Goal: Find specific page/section: Find specific page/section

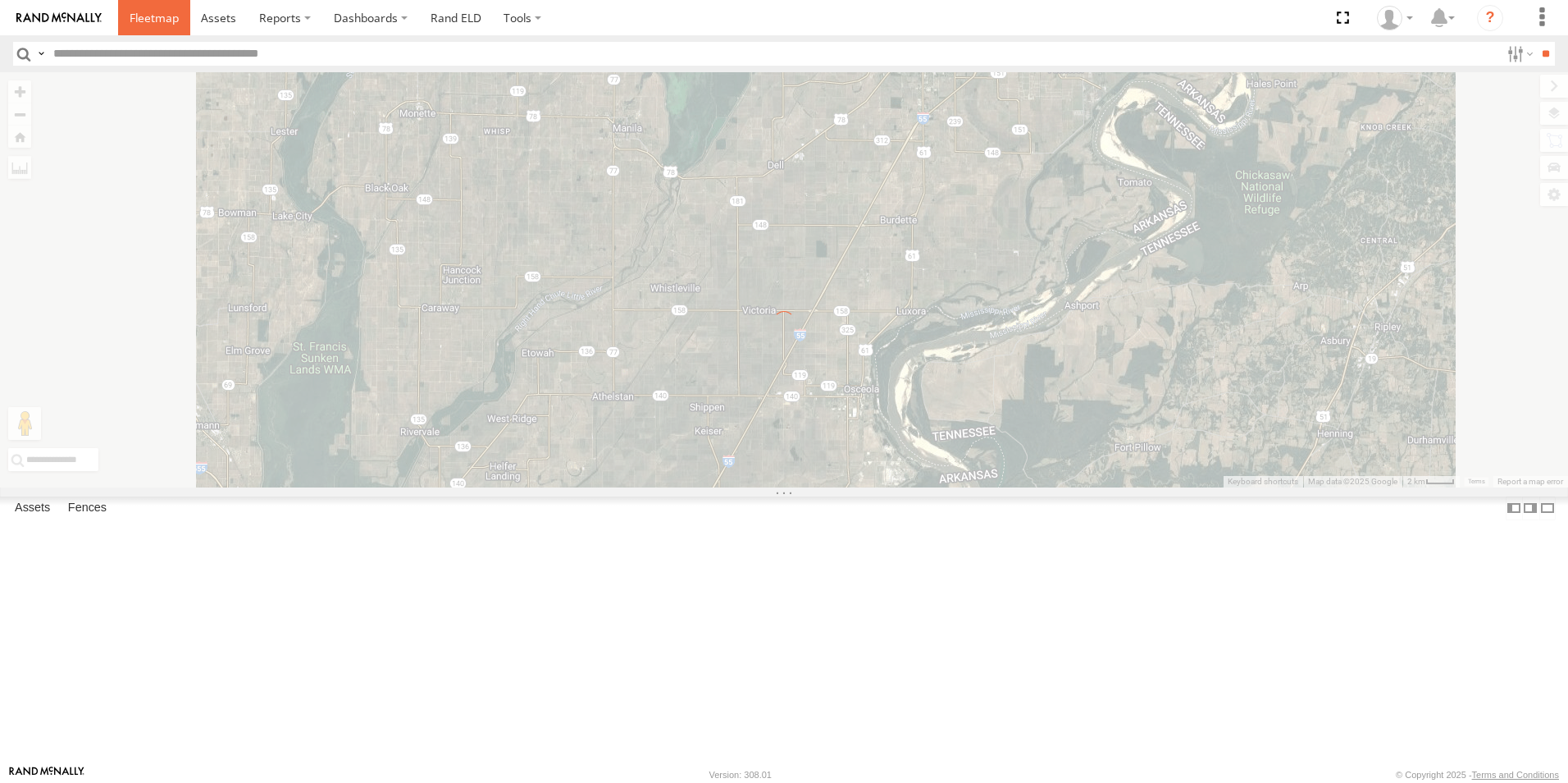
click at [155, 32] on link at bounding box center [154, 17] width 72 height 36
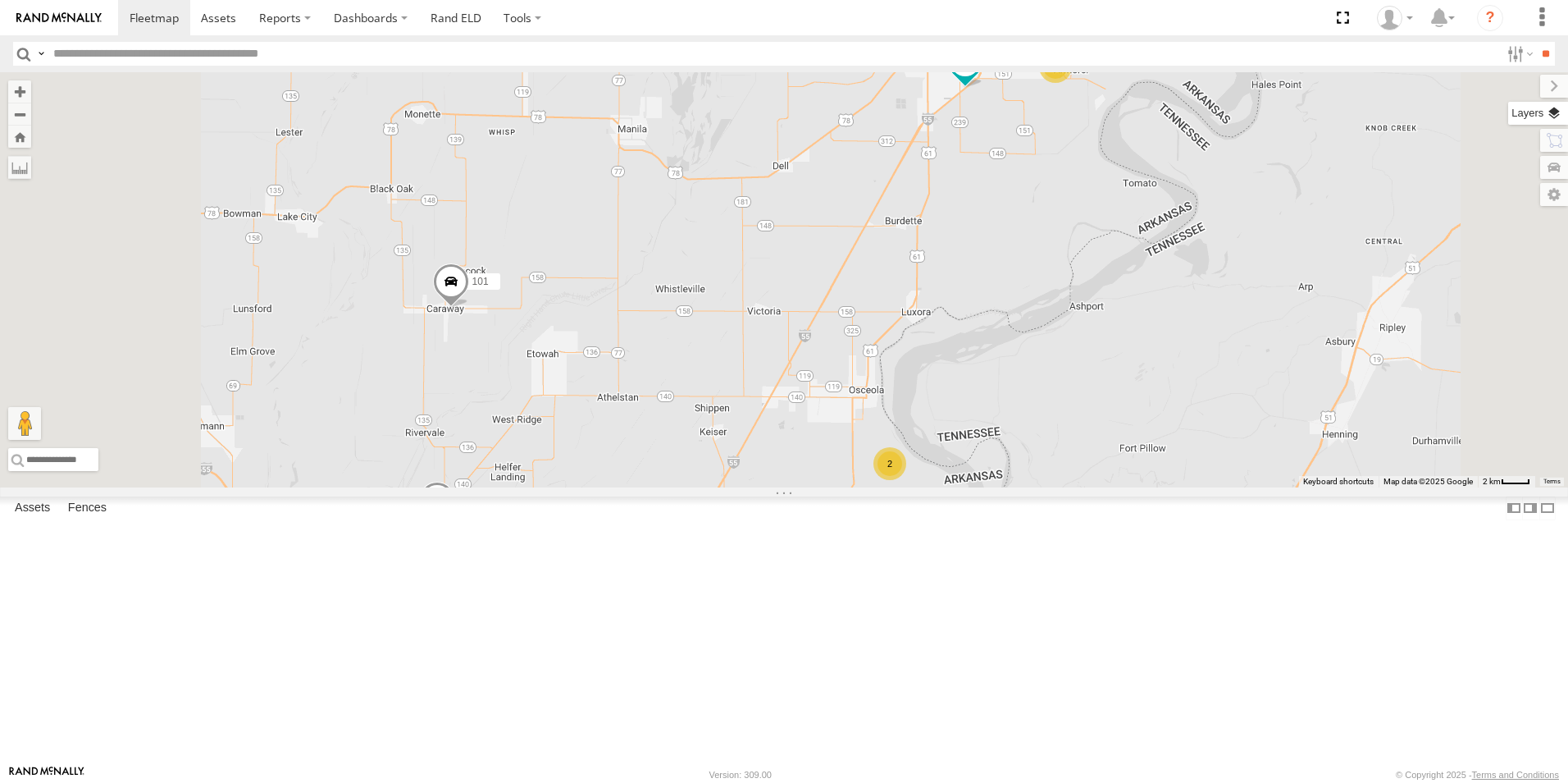
click at [1555, 109] on label at bounding box center [1538, 113] width 59 height 23
click at [0, 0] on span "Basemaps" at bounding box center [0, 0] width 0 height 0
click at [0, 0] on span "Satellite + Roadmap" at bounding box center [0, 0] width 0 height 0
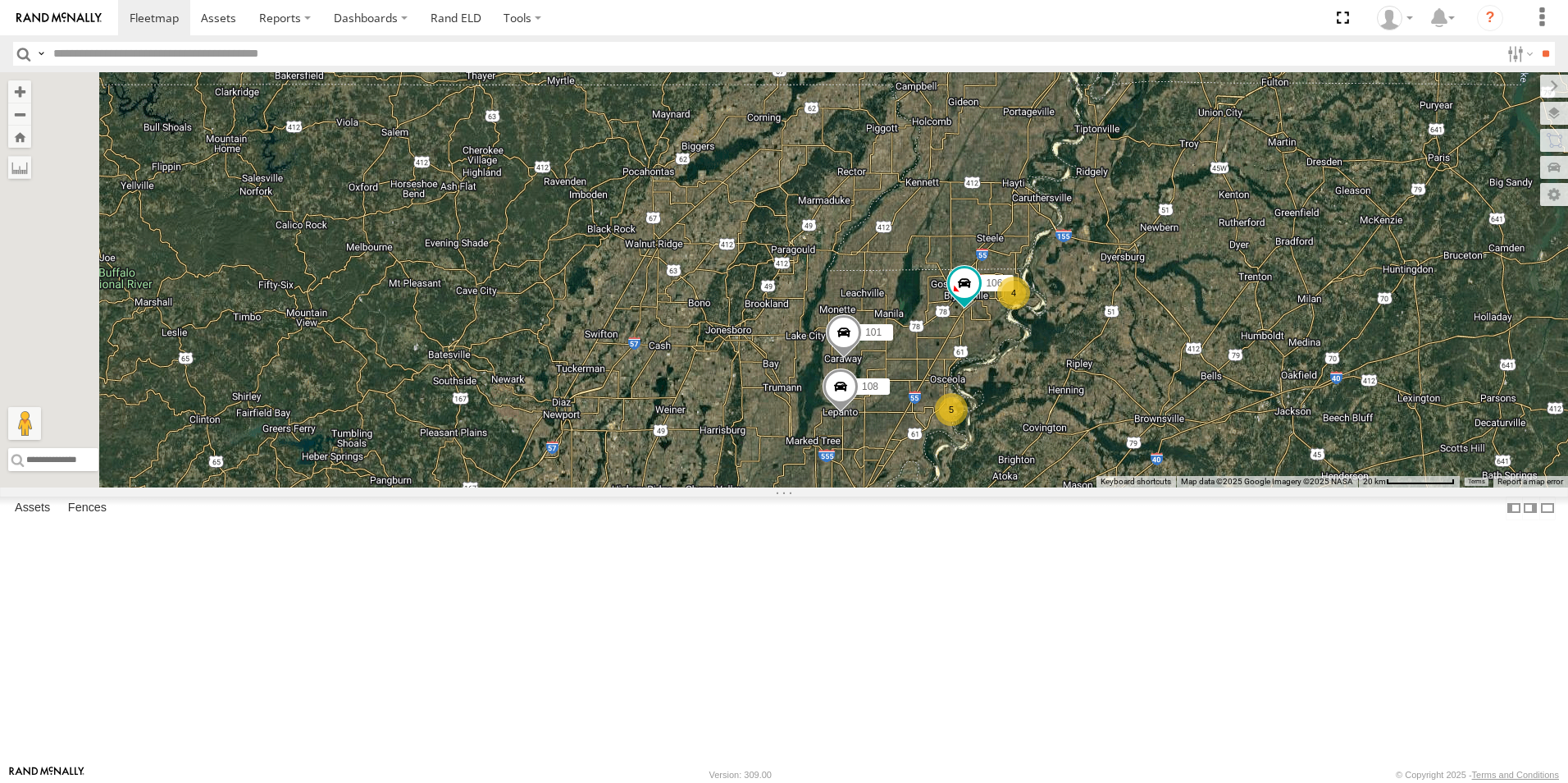
click at [0, 0] on span at bounding box center [0, 0] width 0 height 0
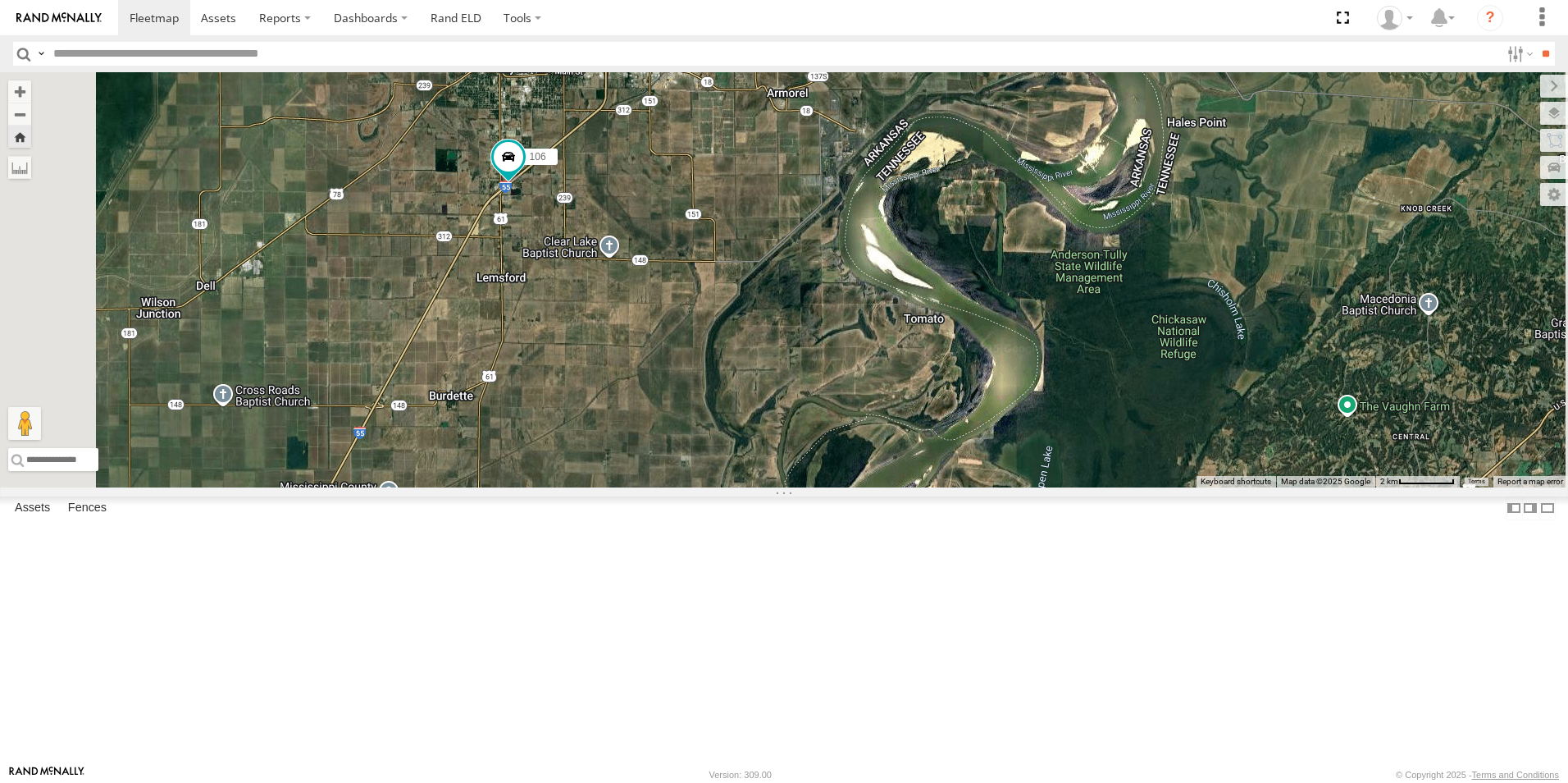
drag, startPoint x: 553, startPoint y: 570, endPoint x: 629, endPoint y: 447, distance: 144.6
click at [629, 447] on div "106" at bounding box center [784, 280] width 1568 height 415
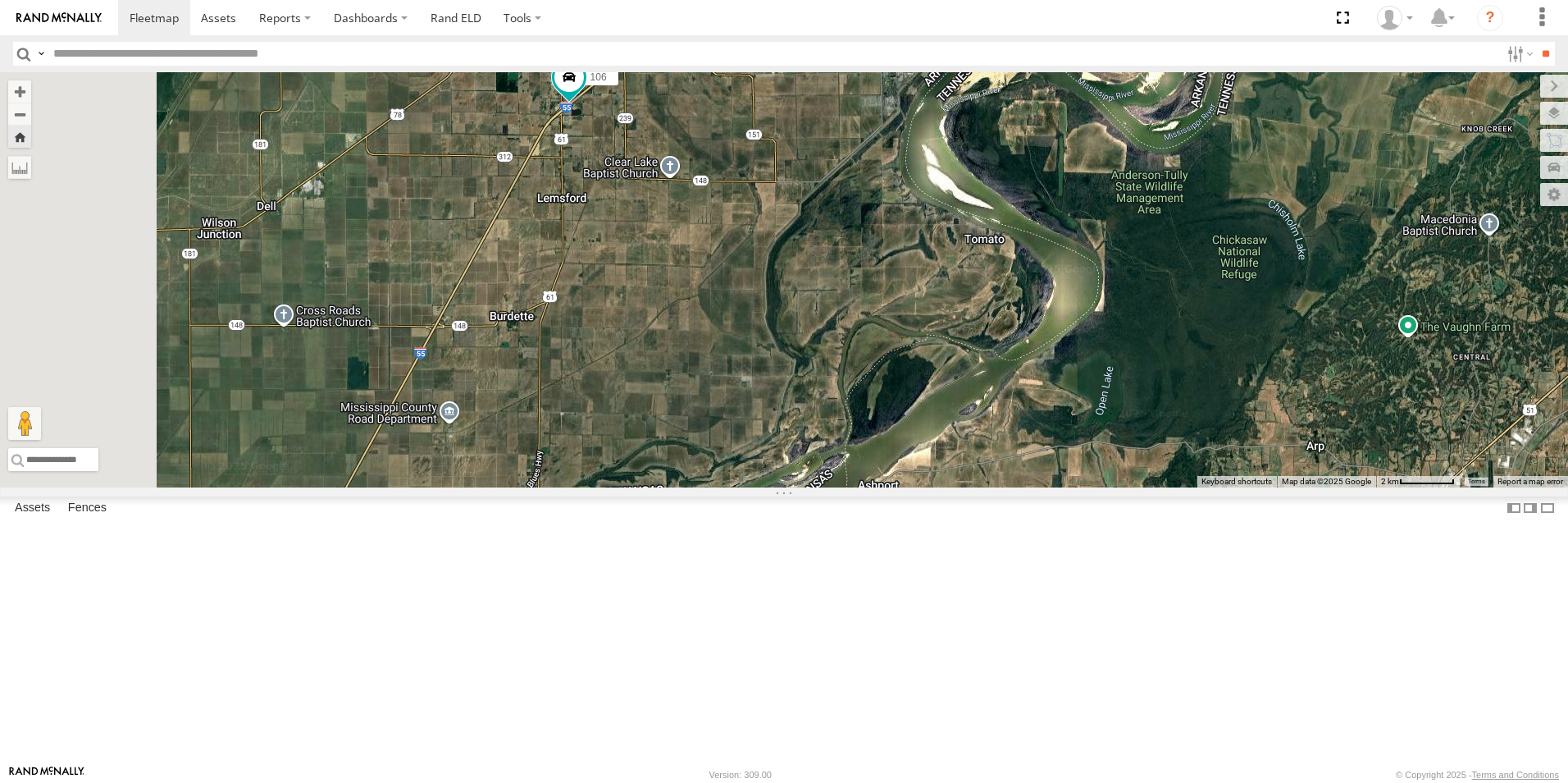
drag, startPoint x: 579, startPoint y: 526, endPoint x: 639, endPoint y: 398, distance: 141.4
click at [637, 402] on div "106" at bounding box center [784, 280] width 1568 height 415
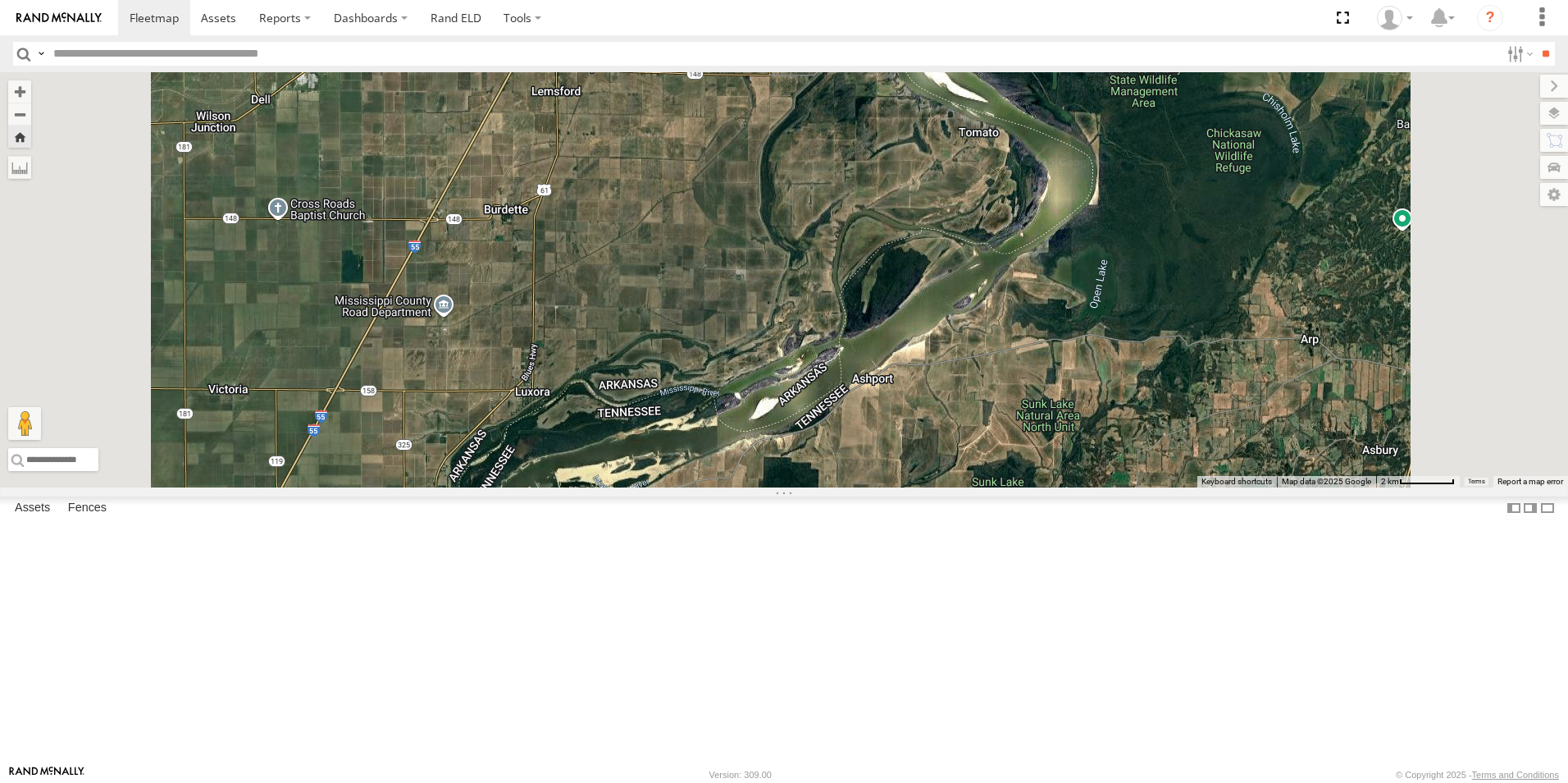
click at [0, 0] on span at bounding box center [0, 0] width 0 height 0
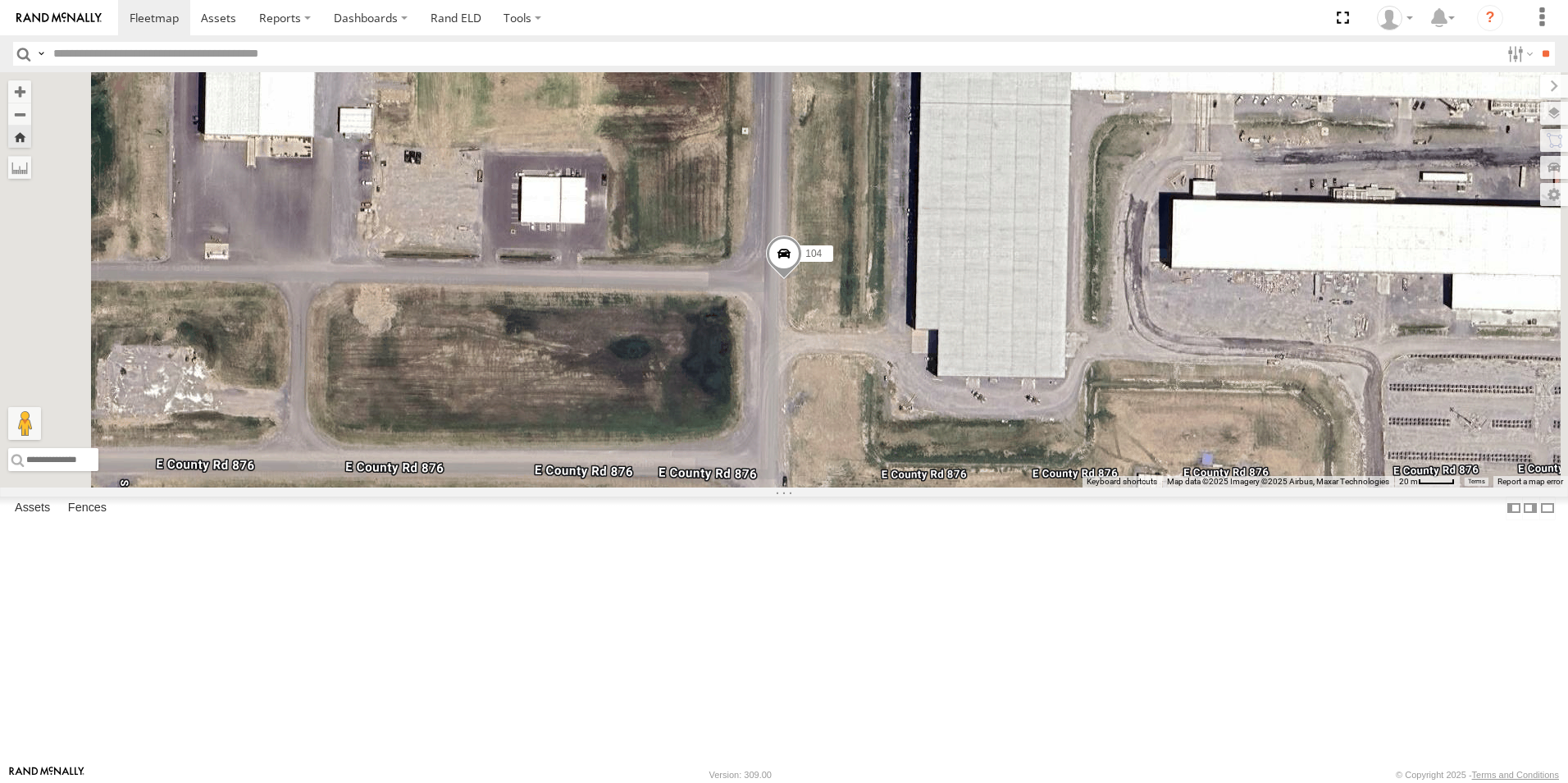
click at [0, 0] on span at bounding box center [0, 0] width 0 height 0
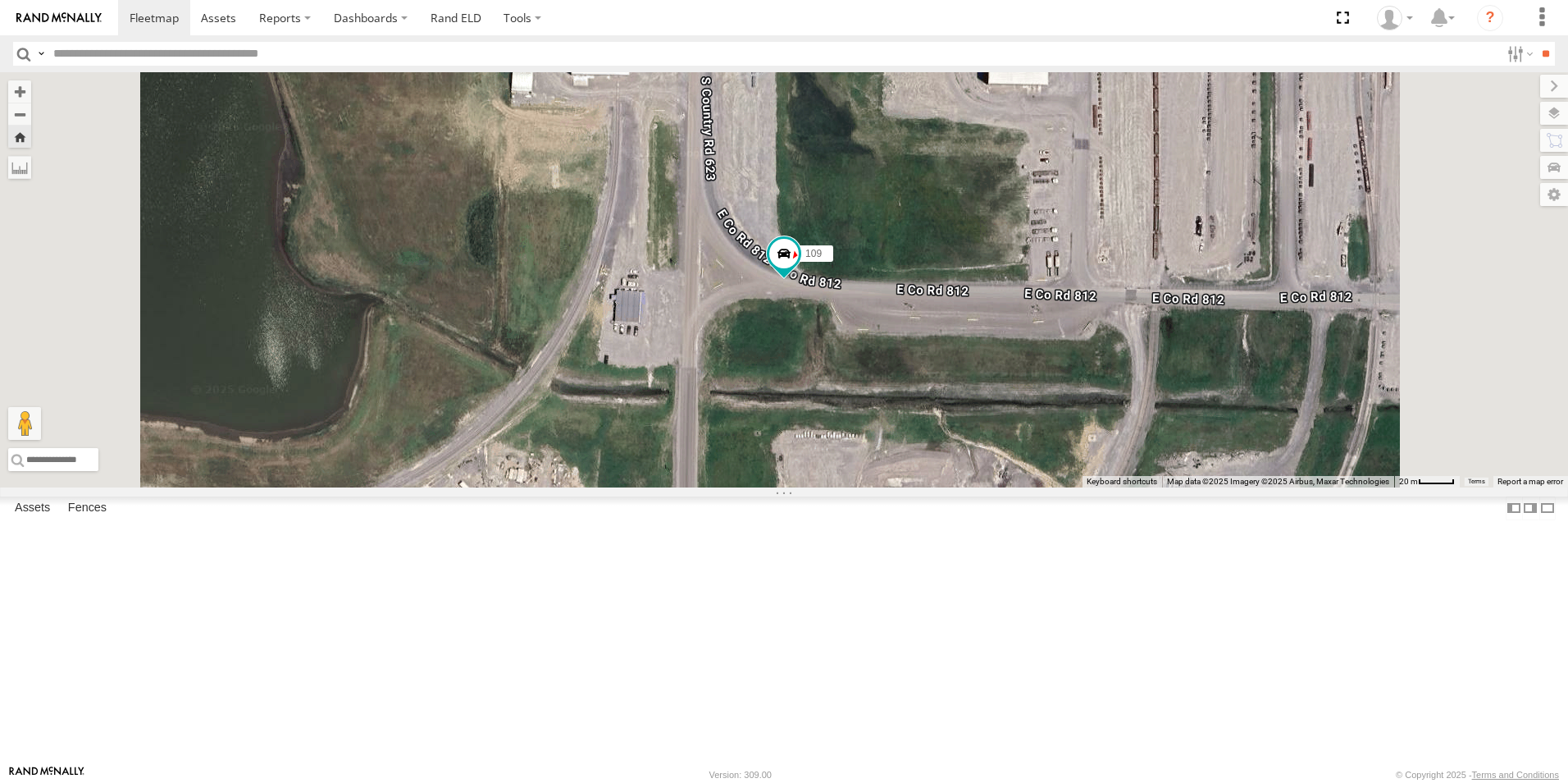
click at [0, 0] on span at bounding box center [0, 0] width 0 height 0
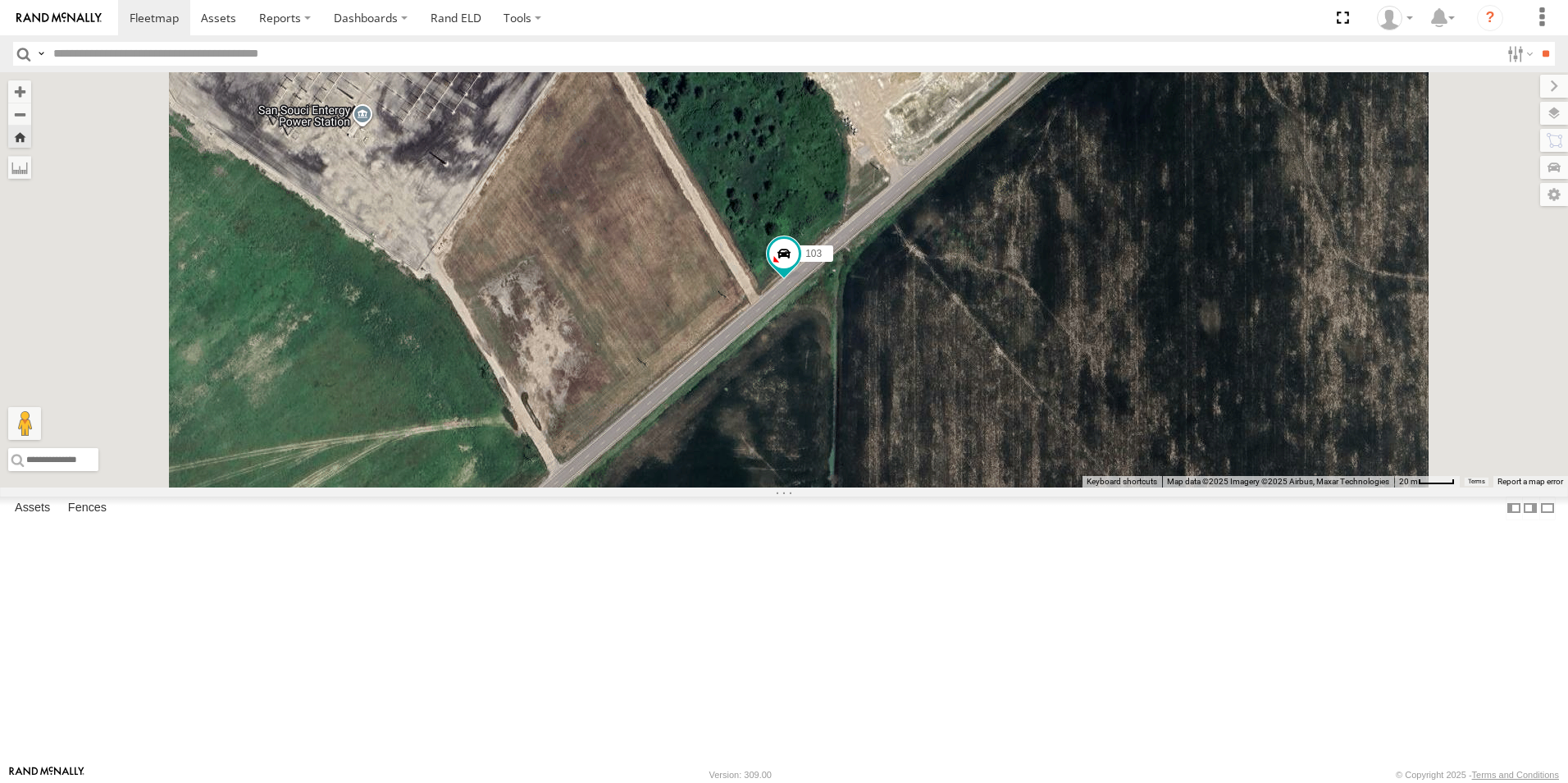
click at [0, 0] on span at bounding box center [0, 0] width 0 height 0
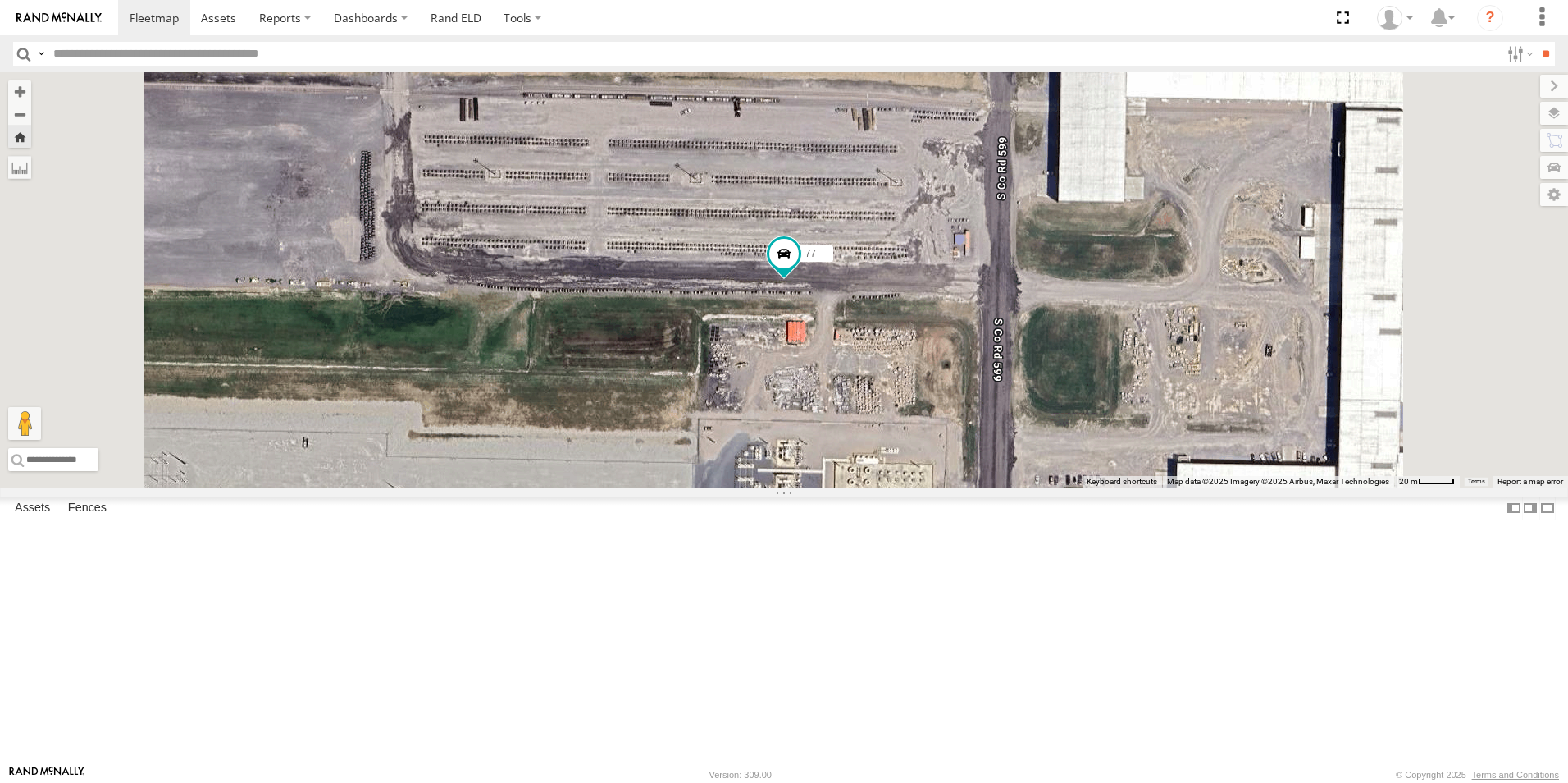
click at [0, 0] on span at bounding box center [0, 0] width 0 height 0
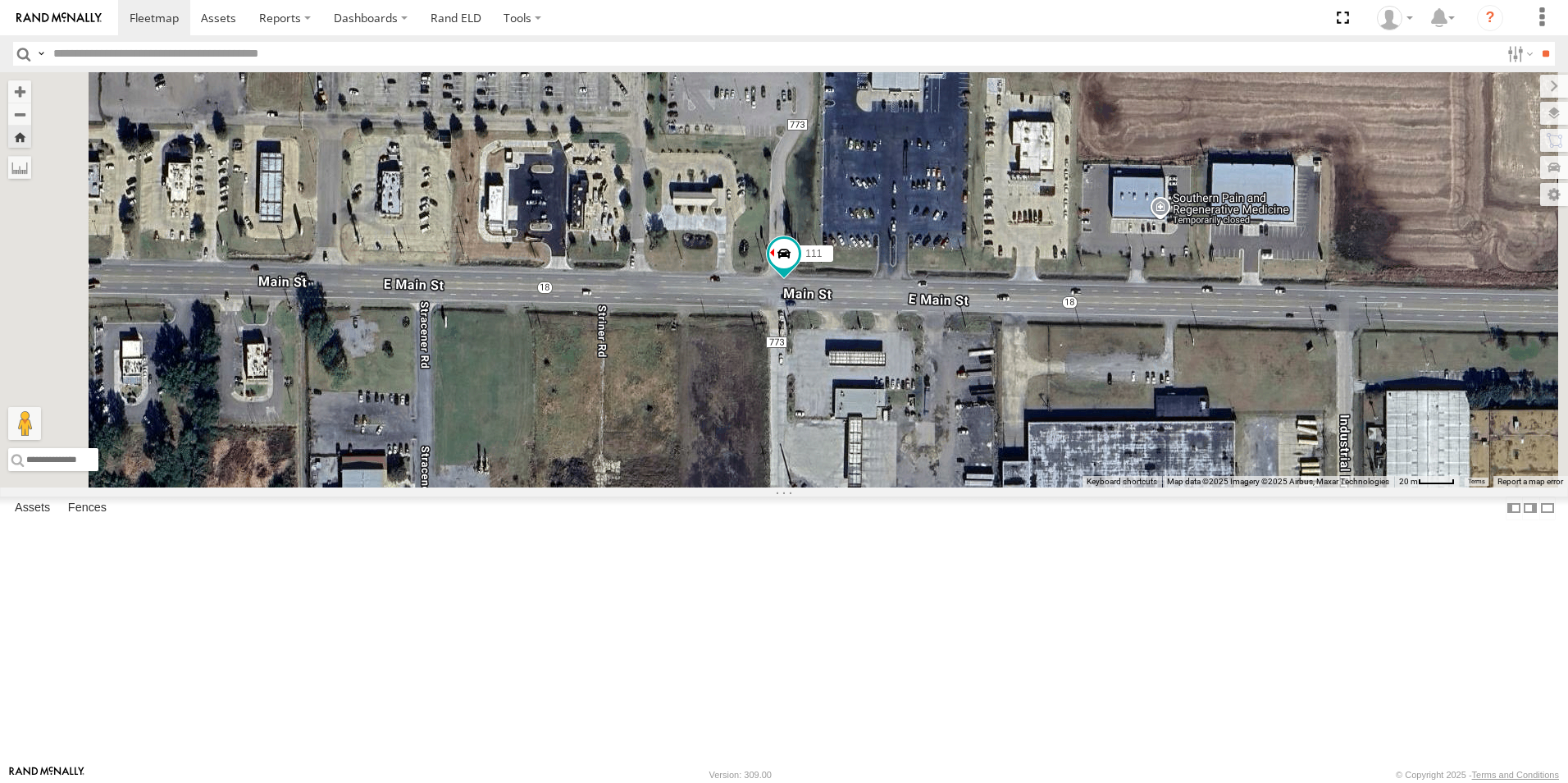
click at [0, 0] on span at bounding box center [0, 0] width 0 height 0
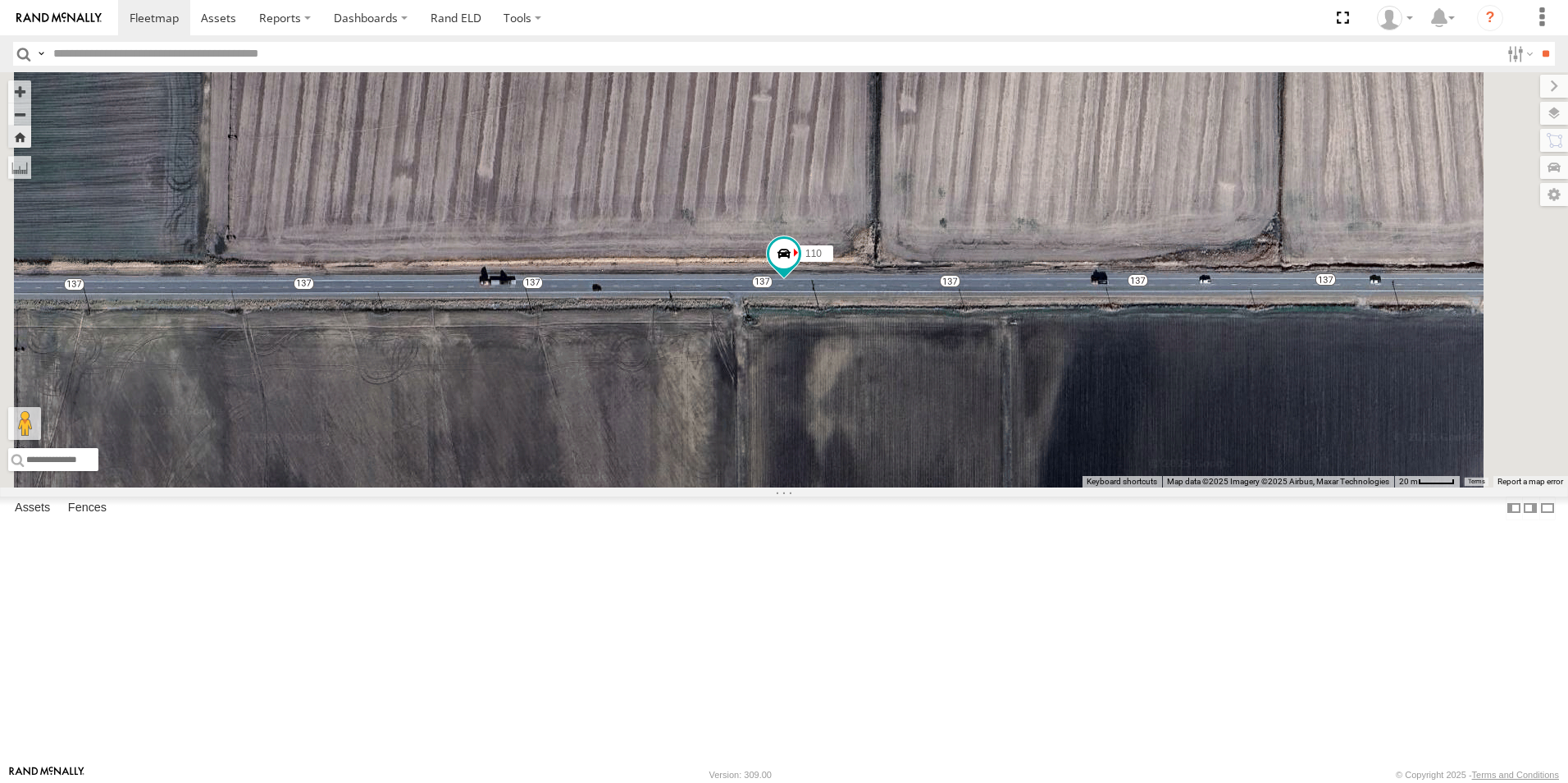
click at [0, 0] on span at bounding box center [0, 0] width 0 height 0
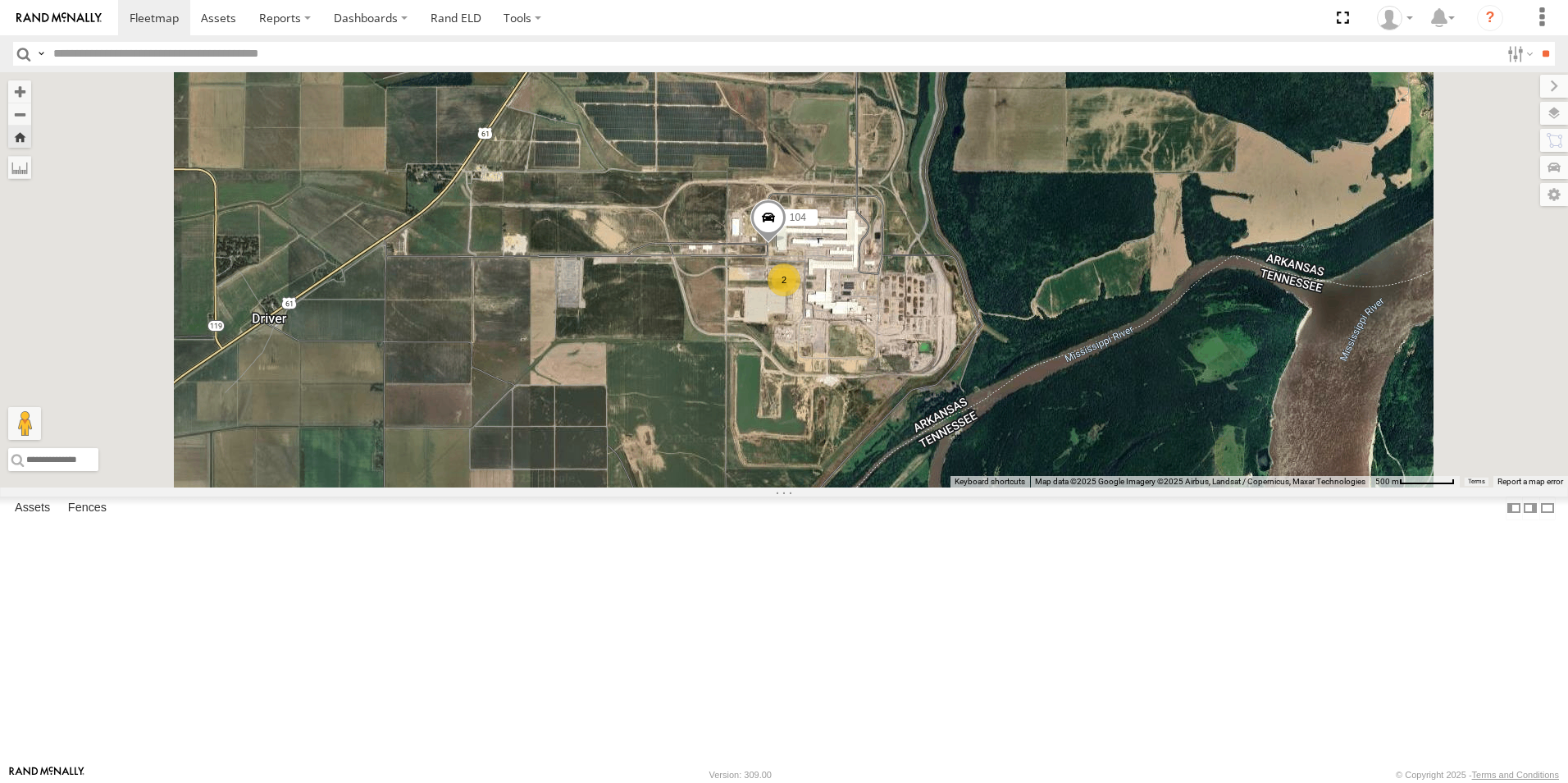
click at [0, 0] on span at bounding box center [0, 0] width 0 height 0
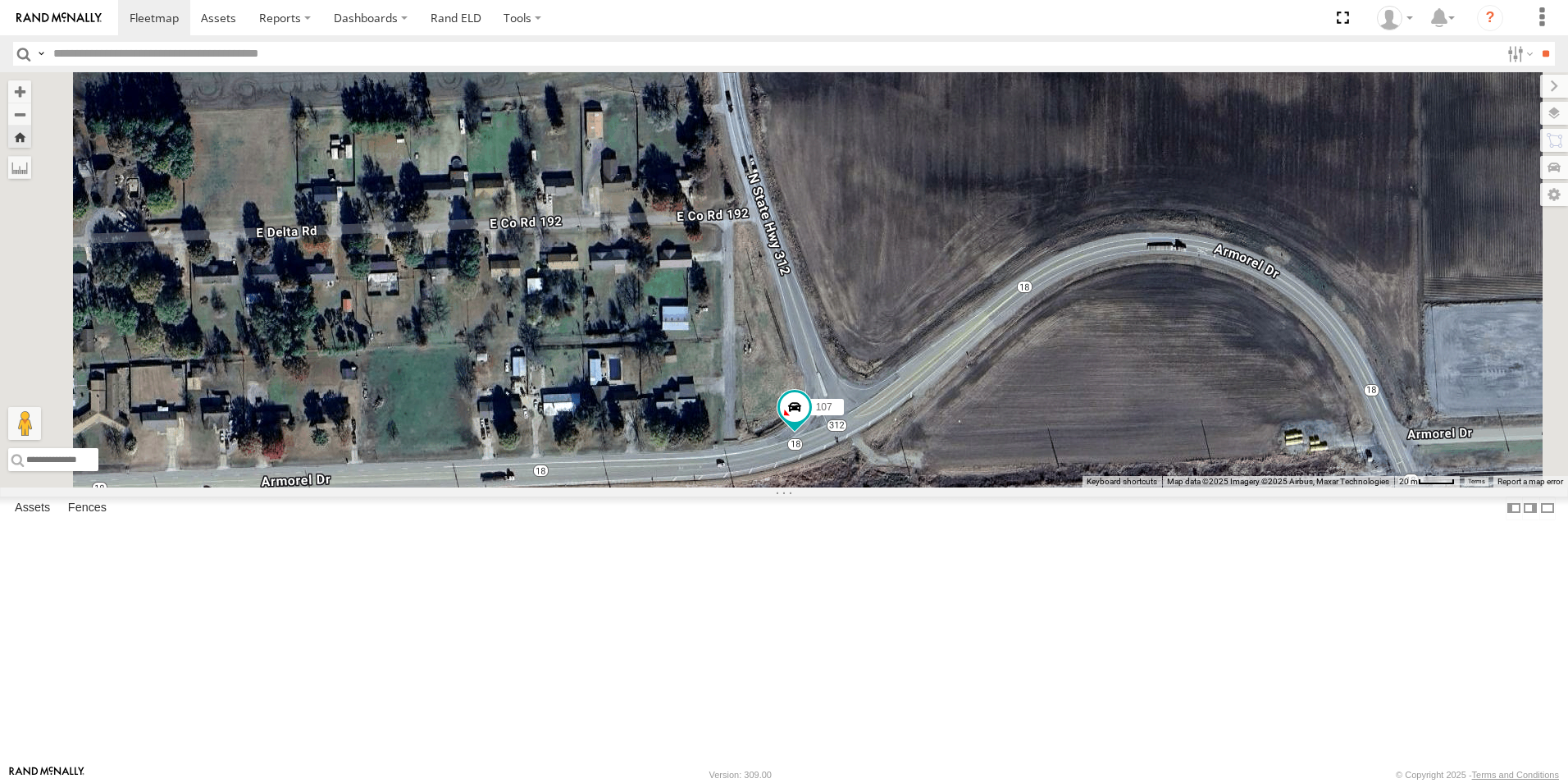
click at [0, 0] on span at bounding box center [0, 0] width 0 height 0
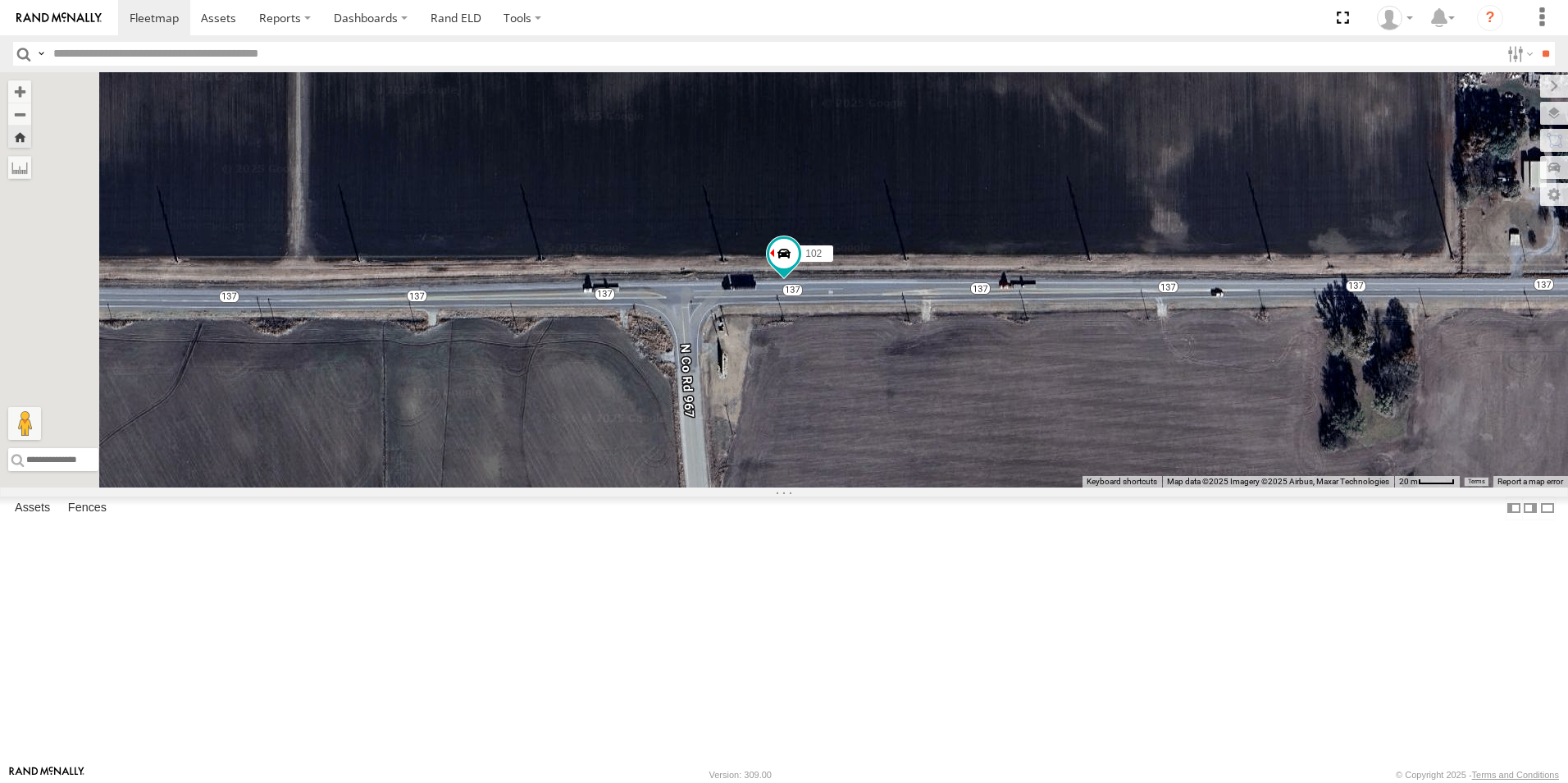
click at [0, 0] on span at bounding box center [0, 0] width 0 height 0
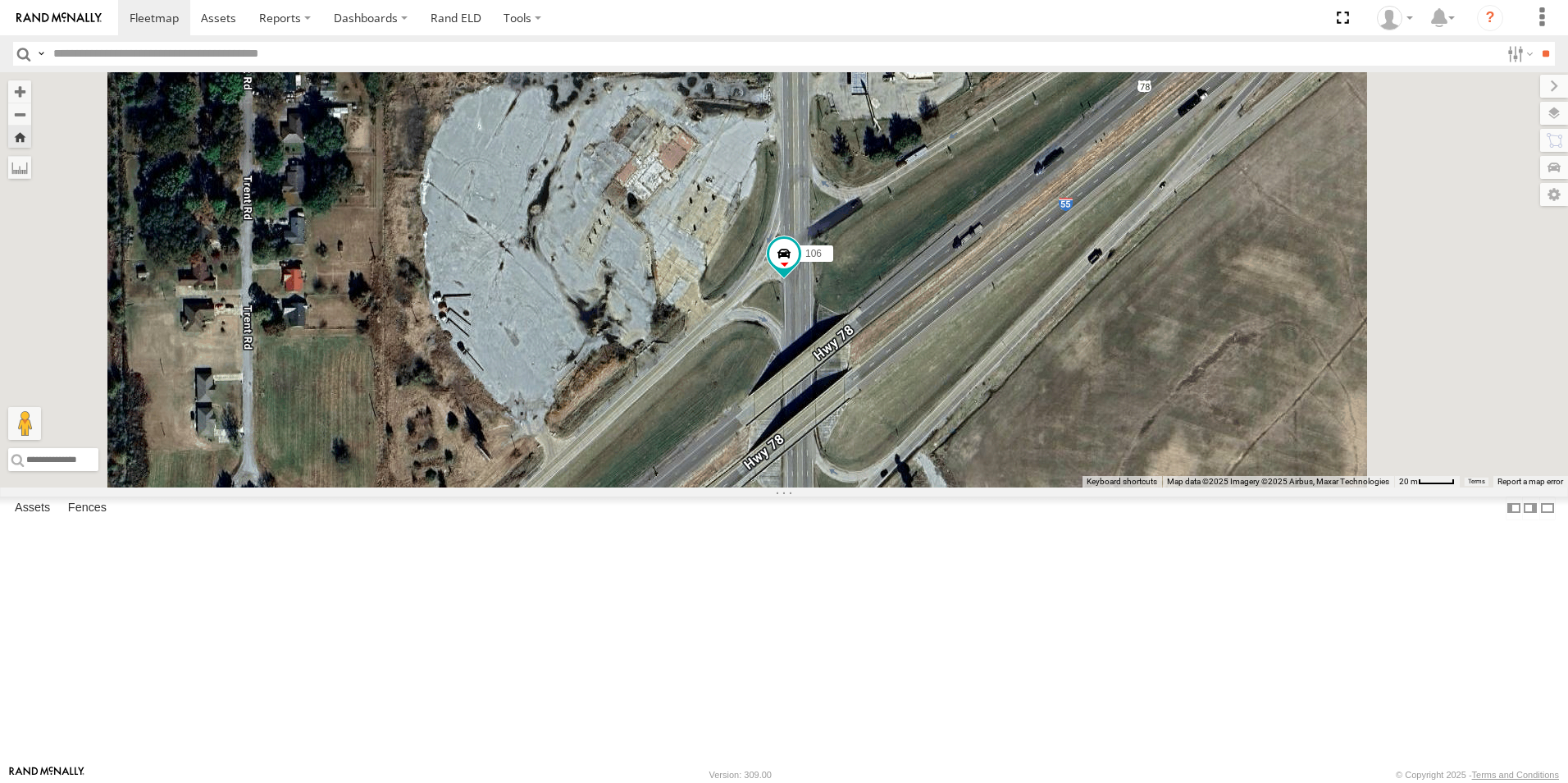
click at [0, 0] on span at bounding box center [0, 0] width 0 height 0
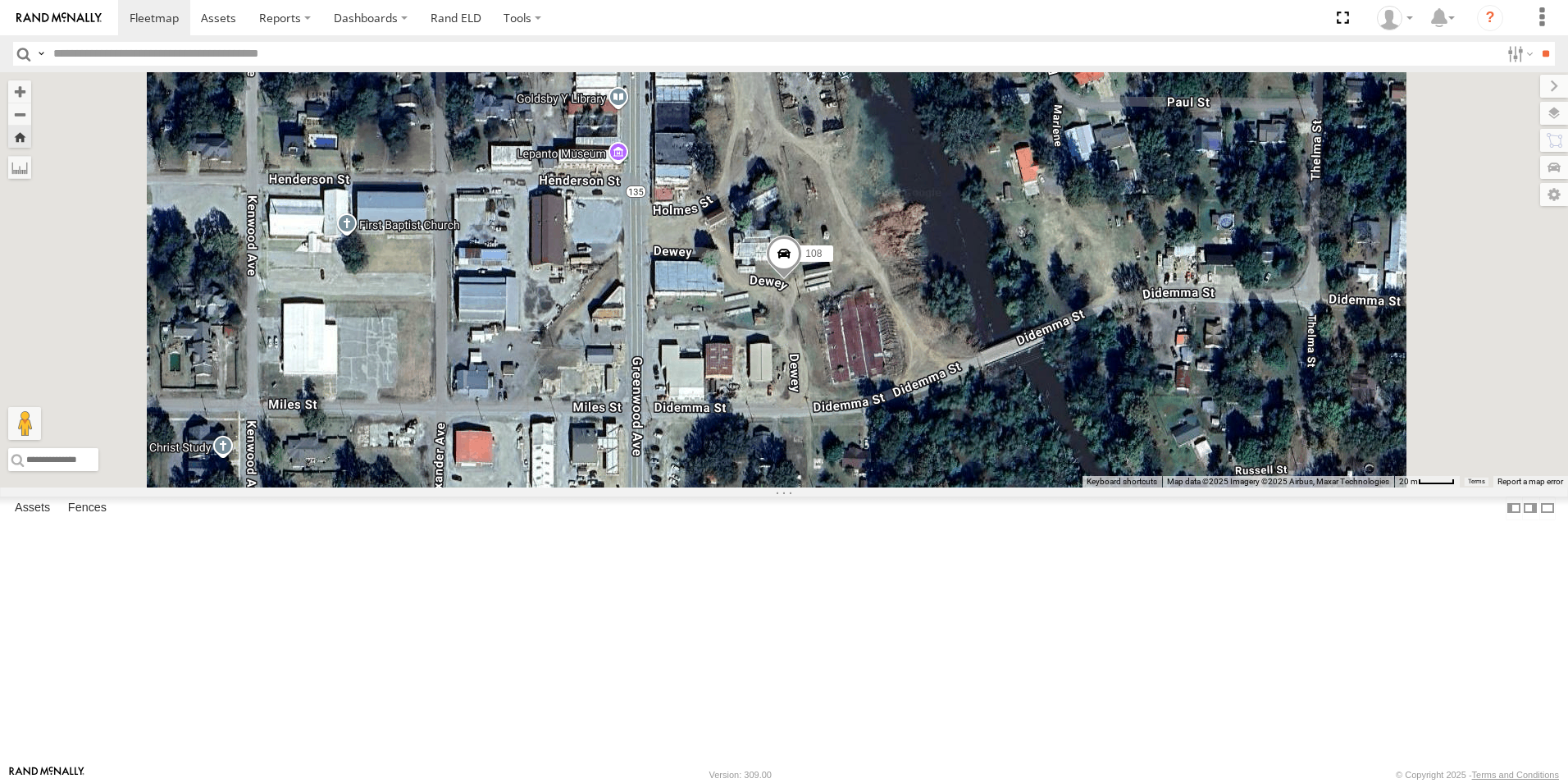
click at [0, 0] on span at bounding box center [0, 0] width 0 height 0
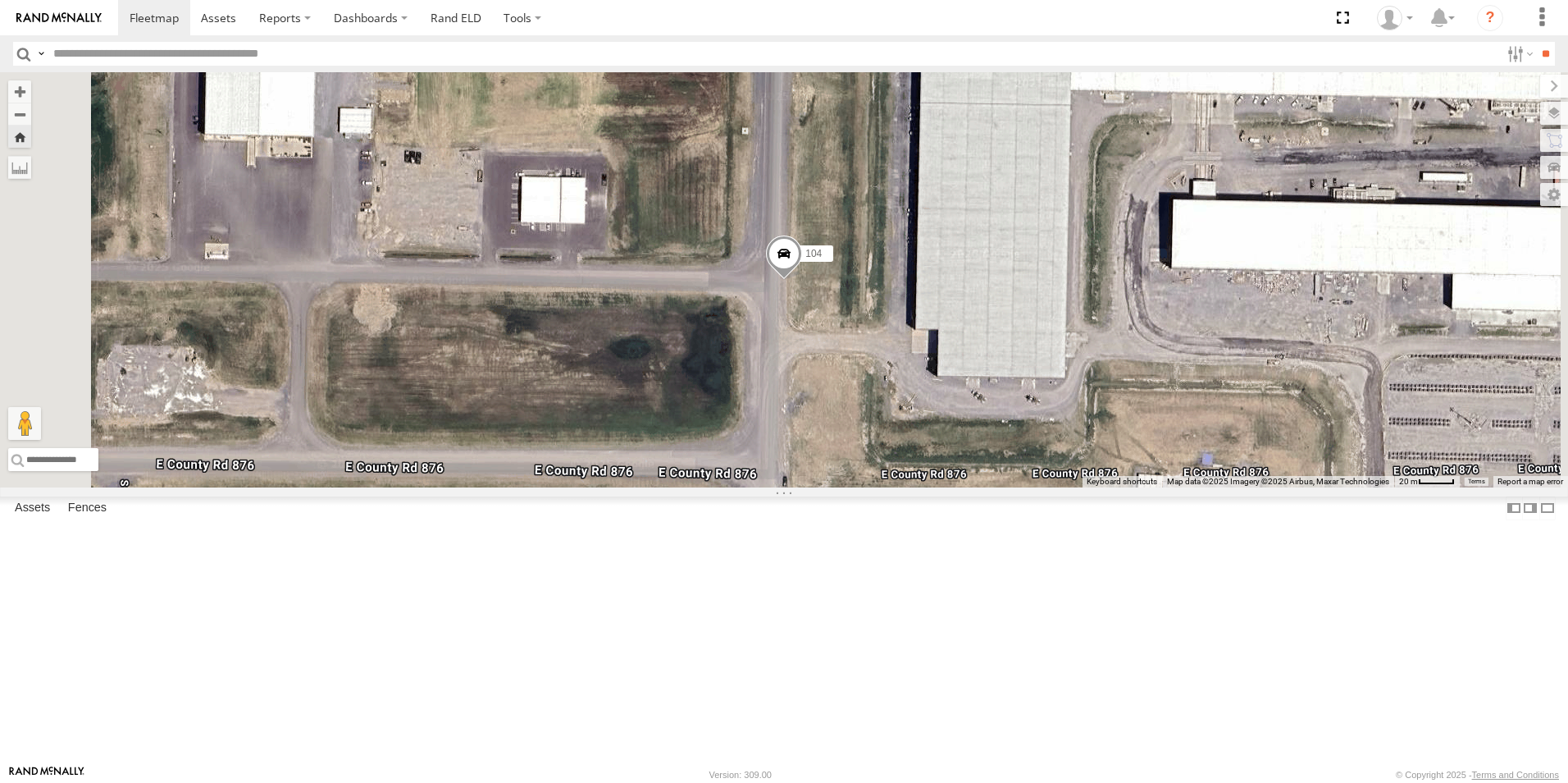
click at [0, 0] on span at bounding box center [0, 0] width 0 height 0
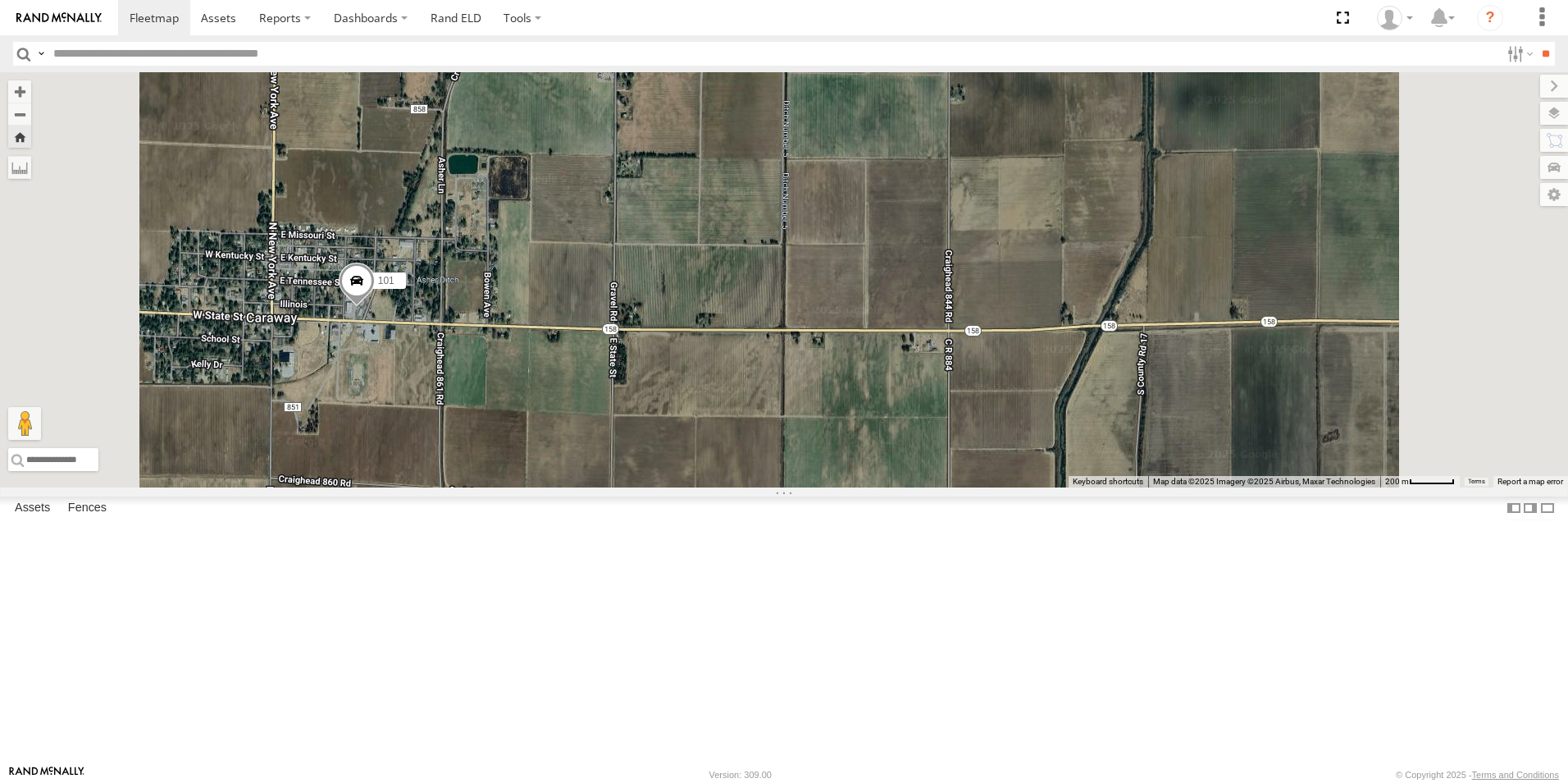
click at [0, 0] on span at bounding box center [0, 0] width 0 height 0
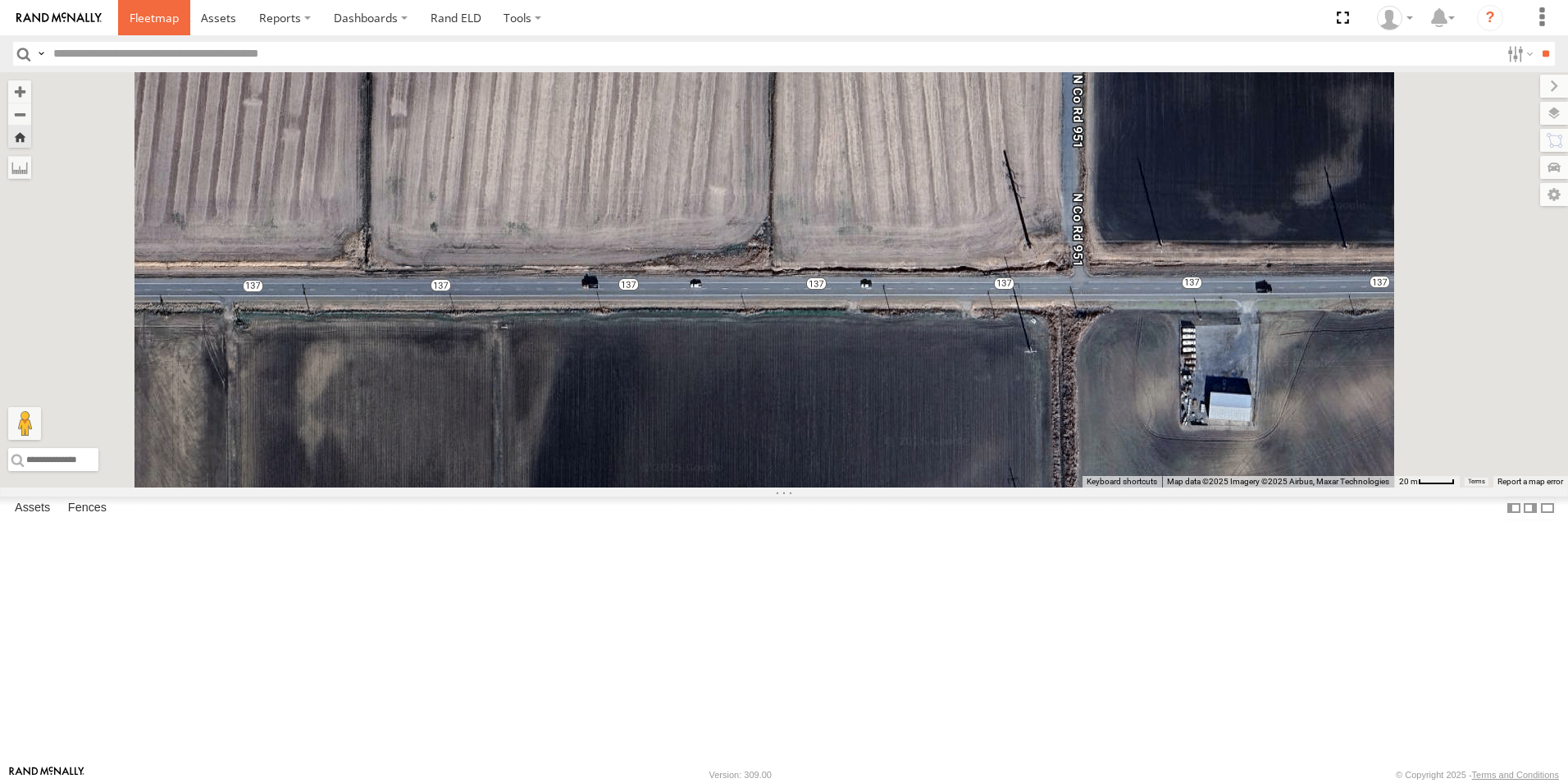
click at [164, 23] on span at bounding box center [155, 17] width 49 height 16
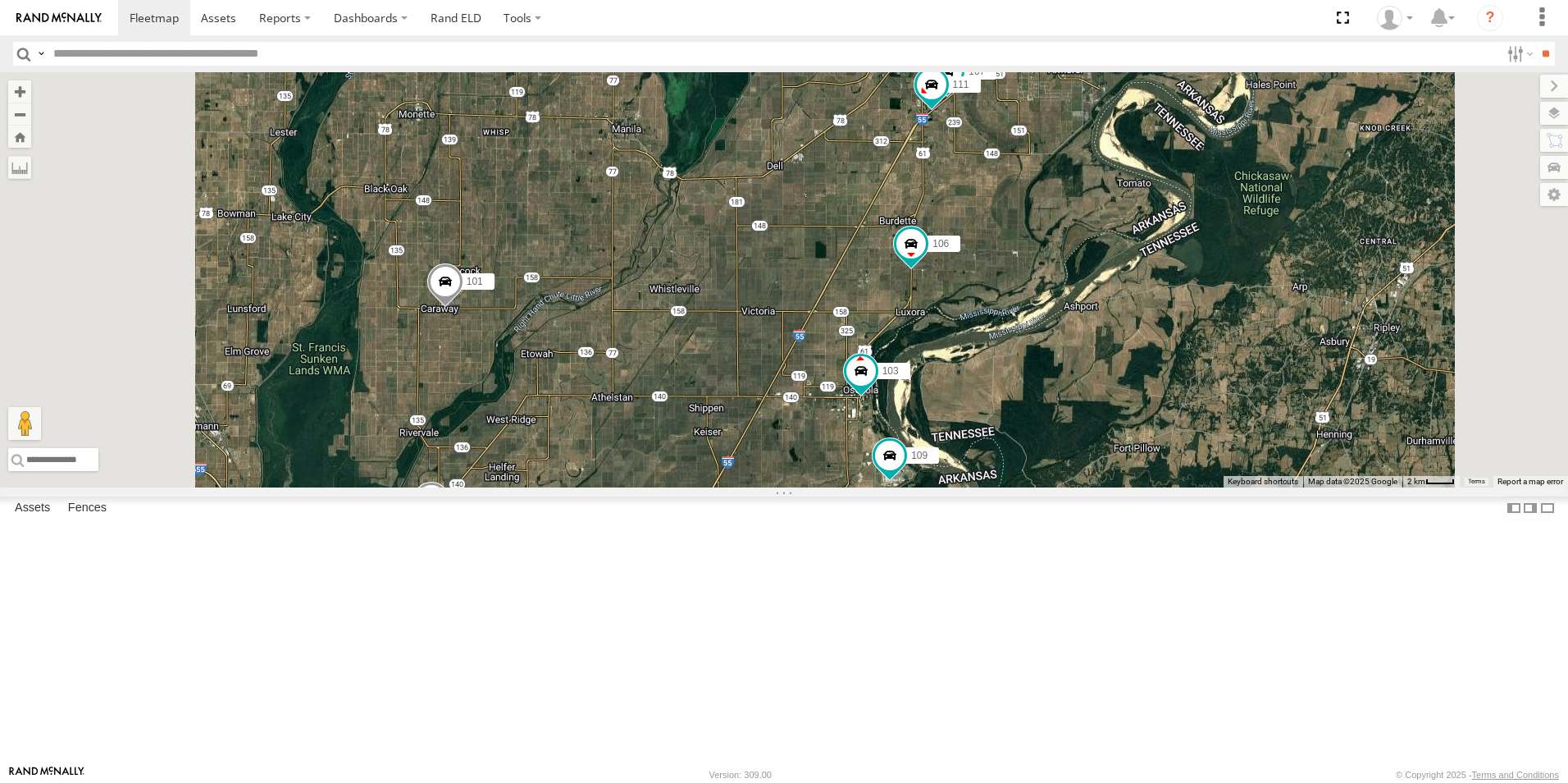
click at [0, 0] on div "77" at bounding box center [0, 0] width 0 height 0
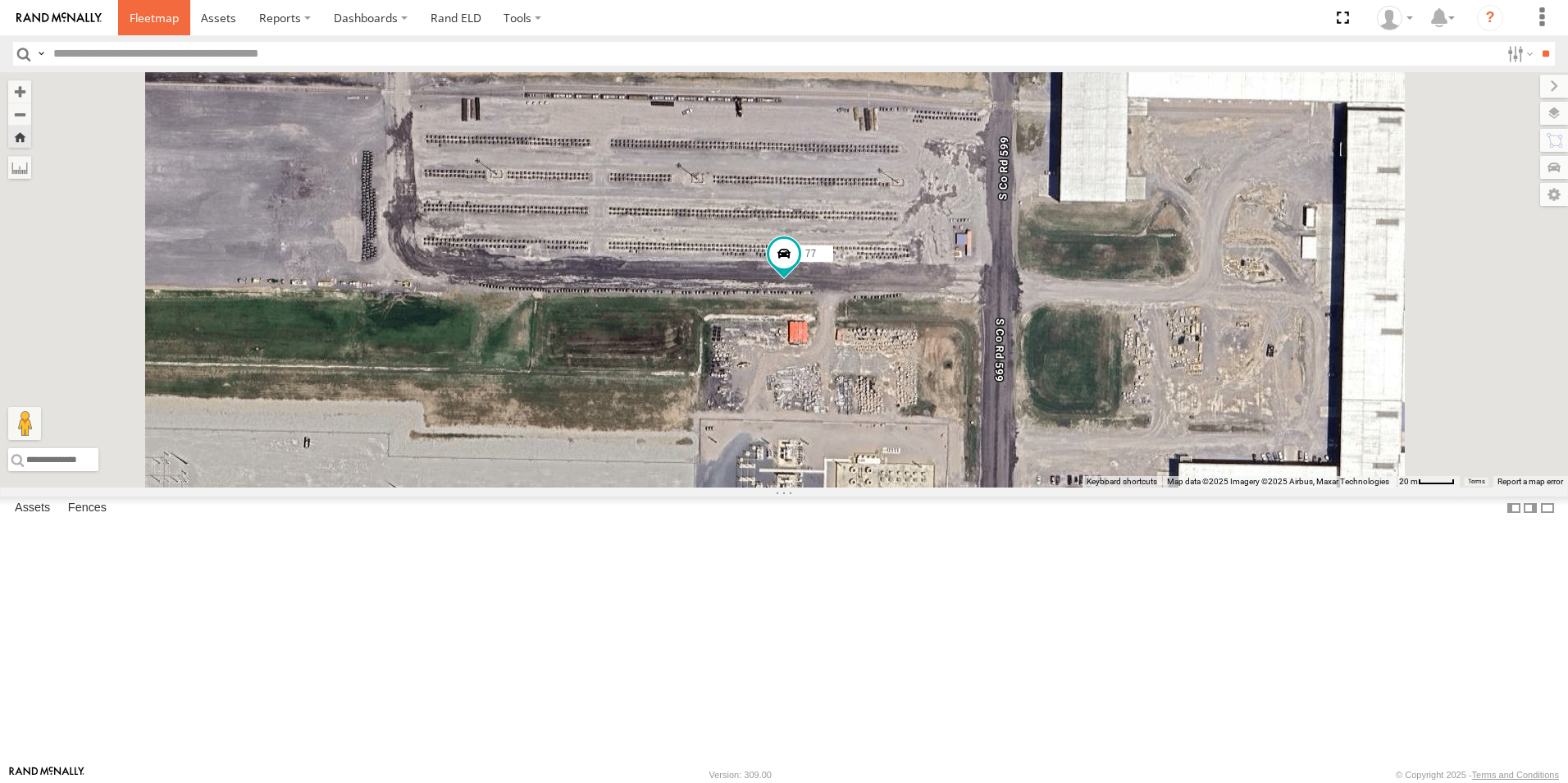
click at [157, 23] on span at bounding box center [155, 17] width 49 height 16
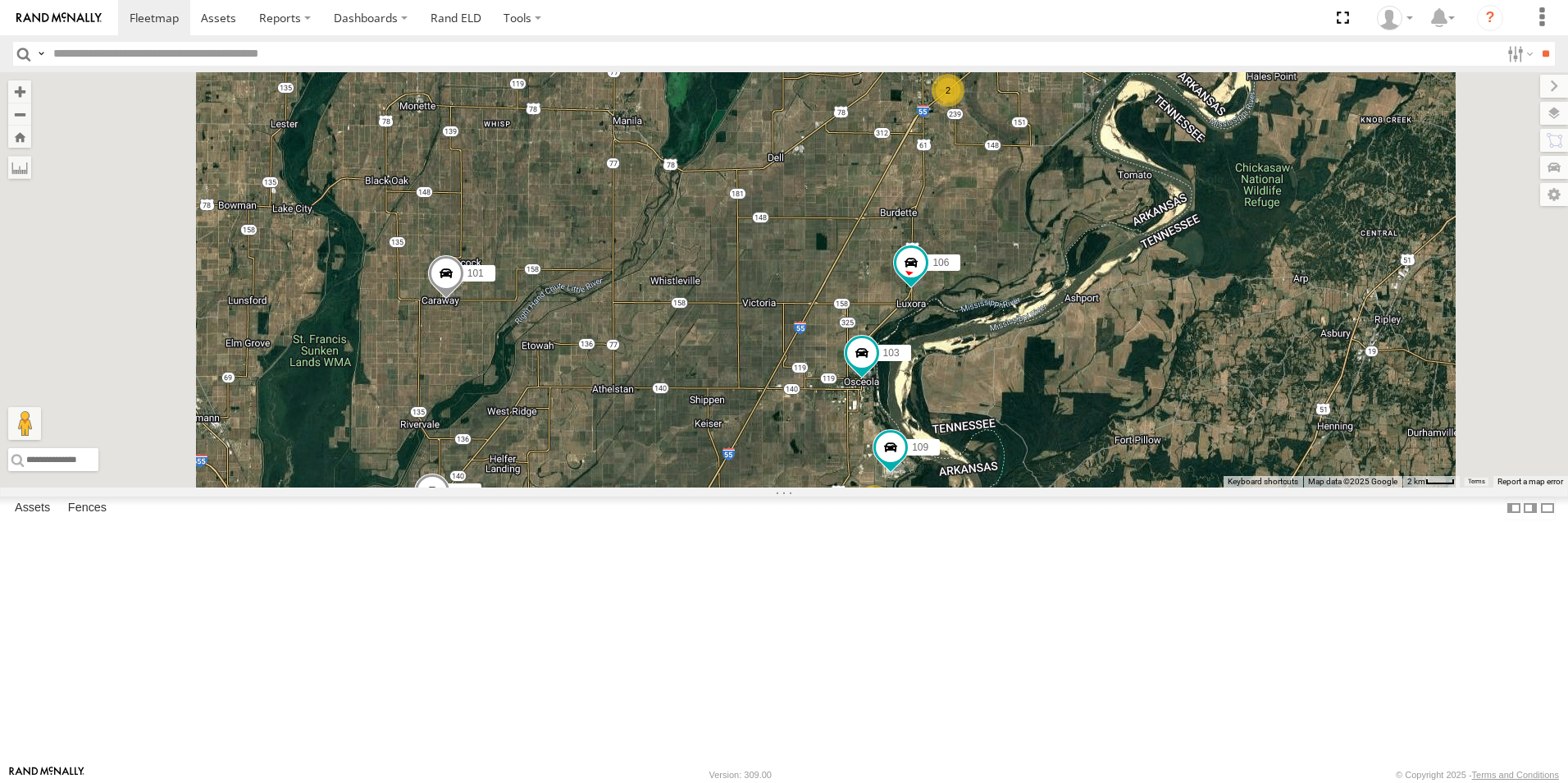
click at [0, 0] on span at bounding box center [0, 0] width 0 height 0
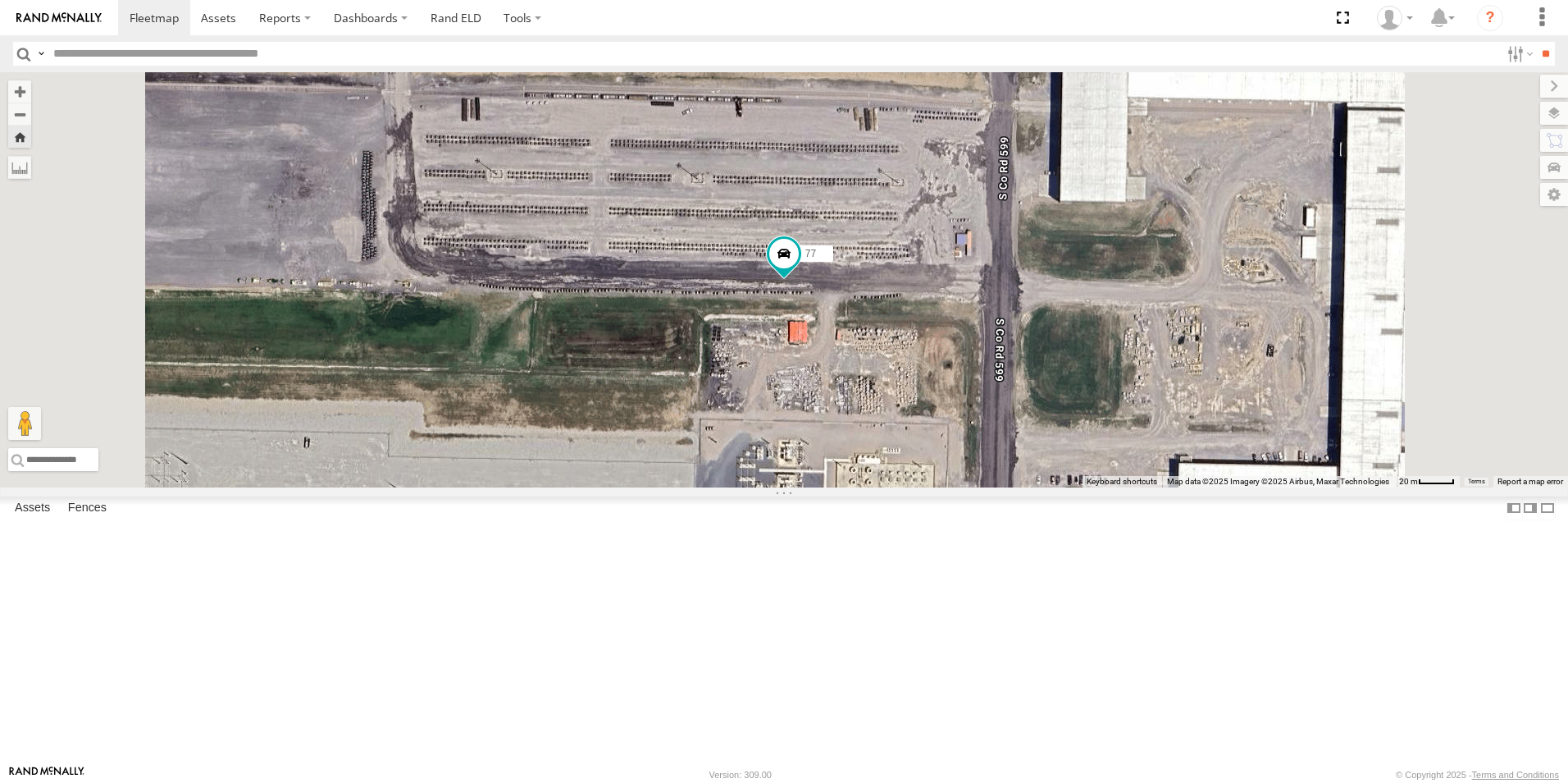
click at [0, 0] on span at bounding box center [0, 0] width 0 height 0
